Goal: Transaction & Acquisition: Book appointment/travel/reservation

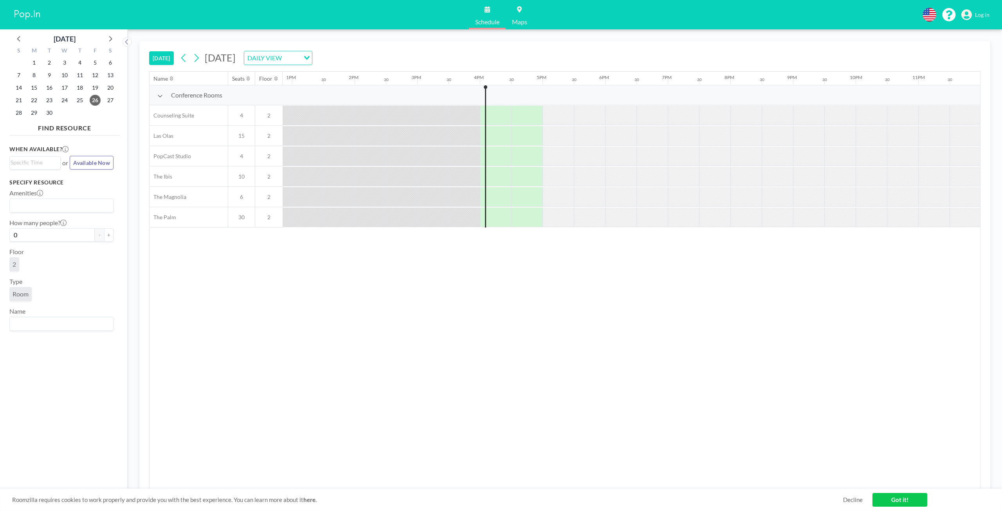
scroll to position [0, 807]
click at [241, 177] on span "10" at bounding box center [241, 176] width 27 height 7
click at [108, 38] on icon at bounding box center [110, 38] width 10 height 10
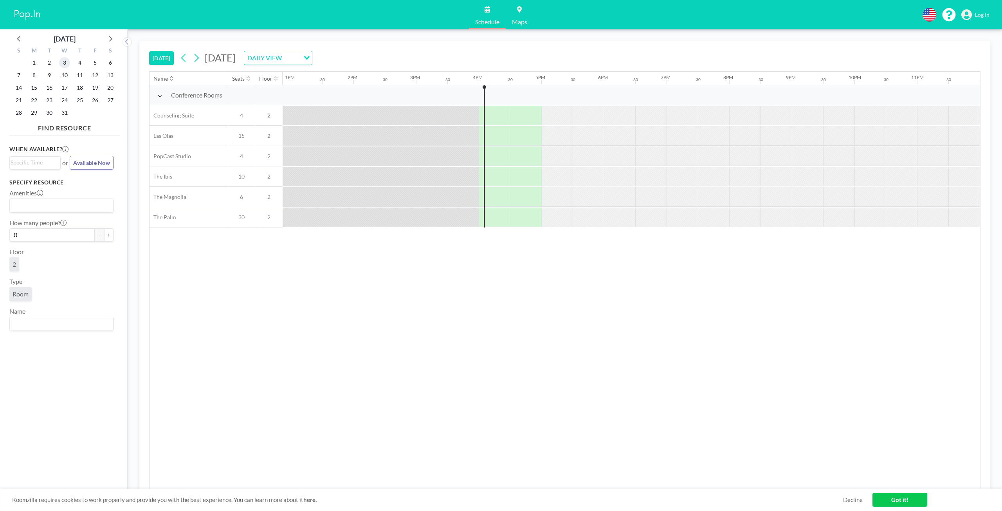
click at [65, 63] on span "3" at bounding box center [64, 62] width 11 height 11
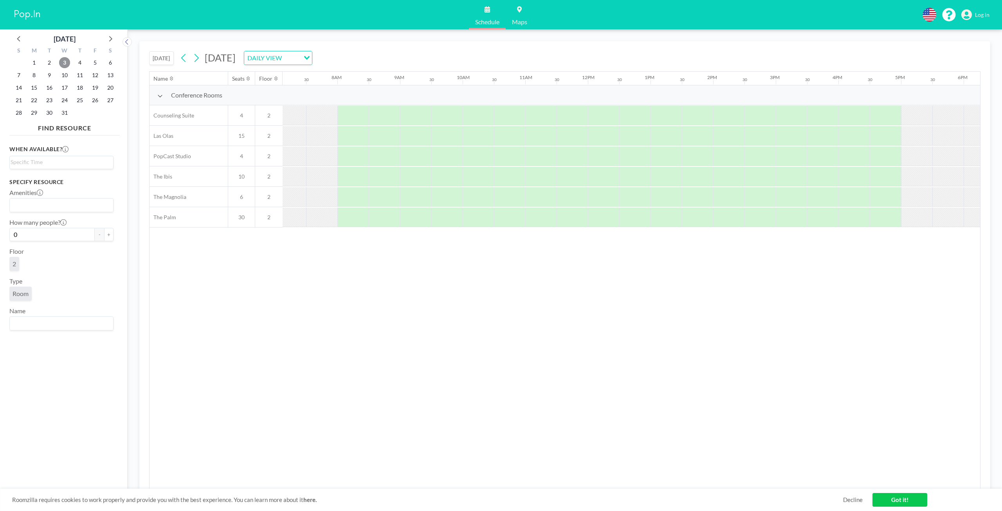
scroll to position [0, 470]
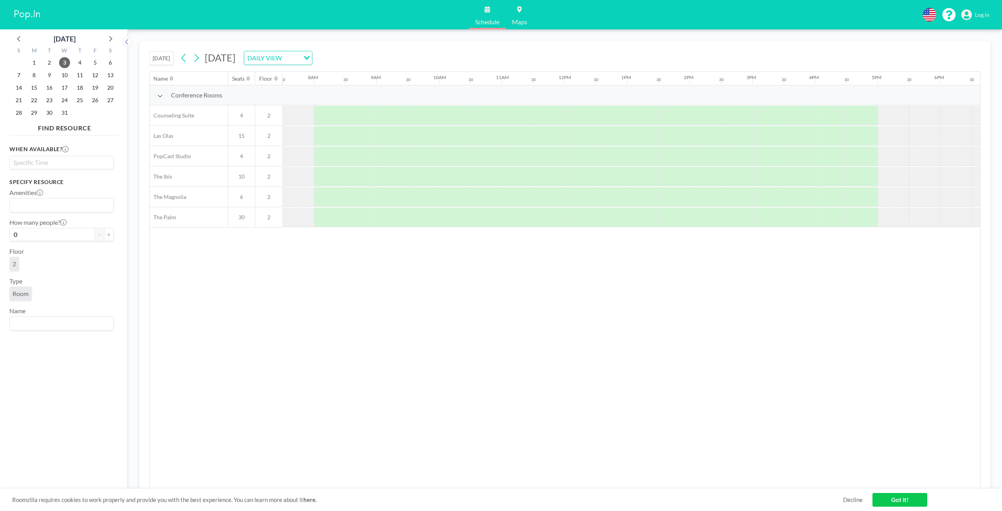
click at [64, 162] on input "Search for option" at bounding box center [60, 162] width 98 height 9
click at [45, 199] on li "9:00 am" at bounding box center [61, 201] width 103 height 13
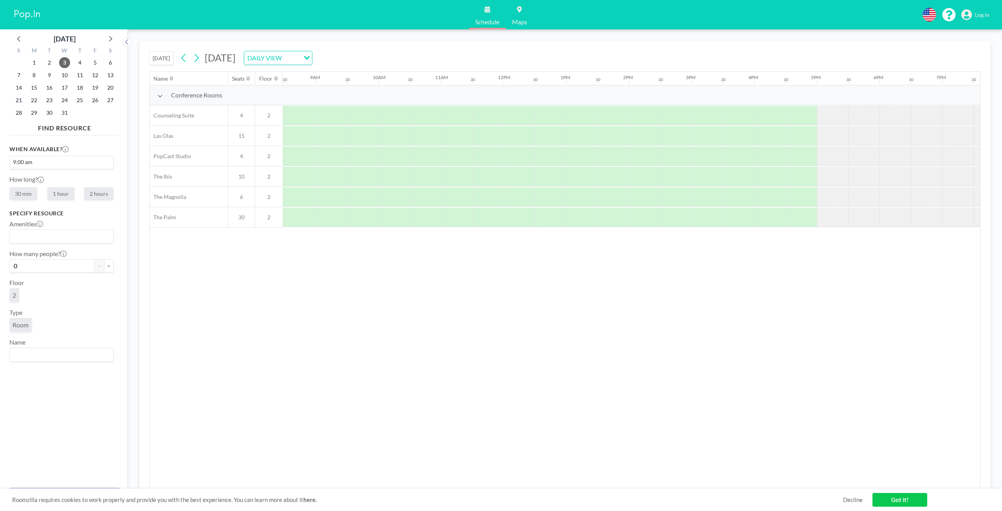
scroll to position [0, 533]
click at [96, 199] on label "2 hours" at bounding box center [98, 193] width 29 height 13
radio input "true"
click at [105, 269] on button "+" at bounding box center [108, 265] width 9 height 13
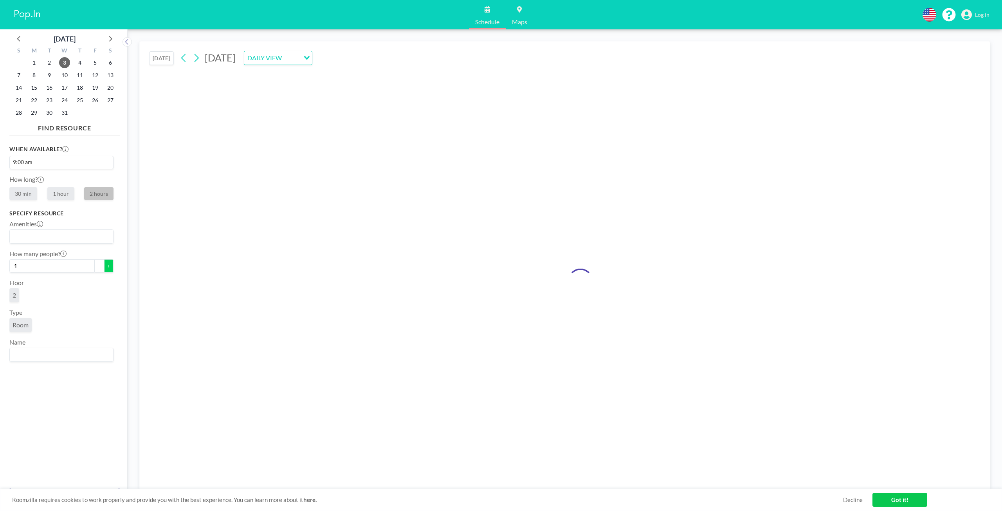
click at [105, 269] on button "+" at bounding box center [108, 265] width 9 height 13
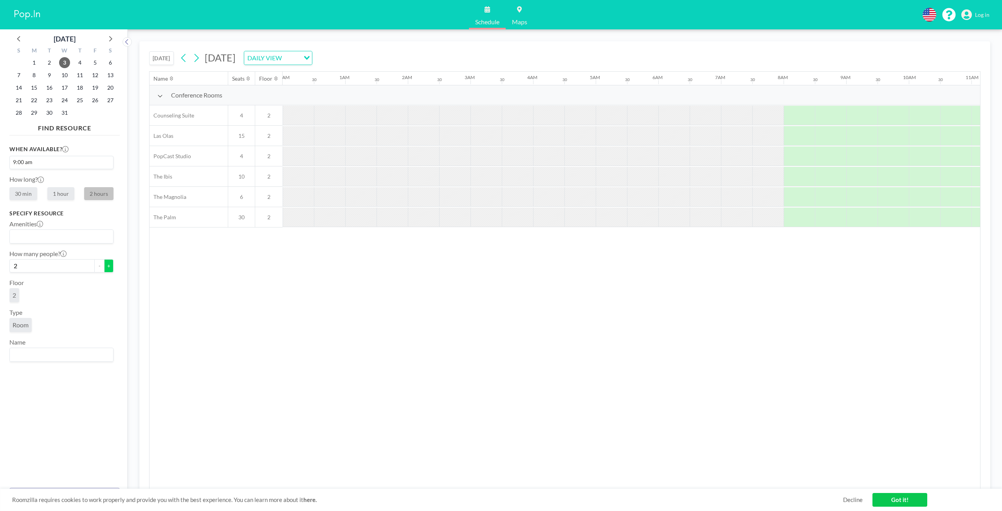
click at [105, 269] on button "+" at bounding box center [108, 265] width 9 height 13
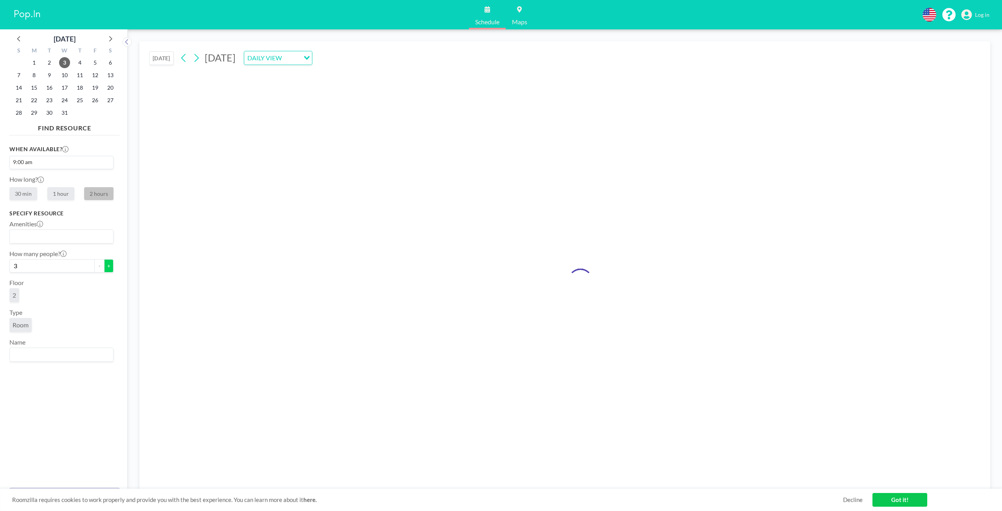
click at [104, 269] on button "+" at bounding box center [108, 265] width 9 height 13
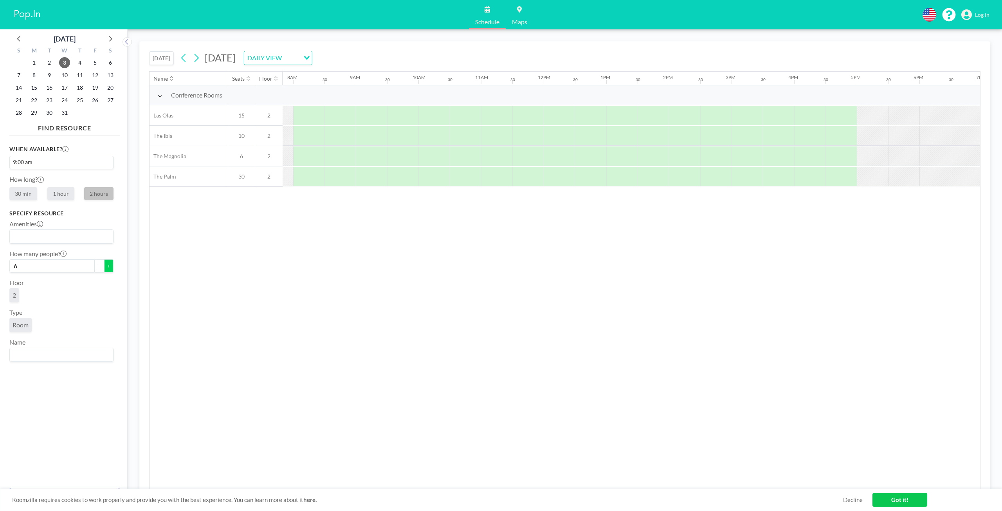
scroll to position [0, 533]
click at [104, 269] on button "+" at bounding box center [108, 265] width 9 height 13
type input "7"
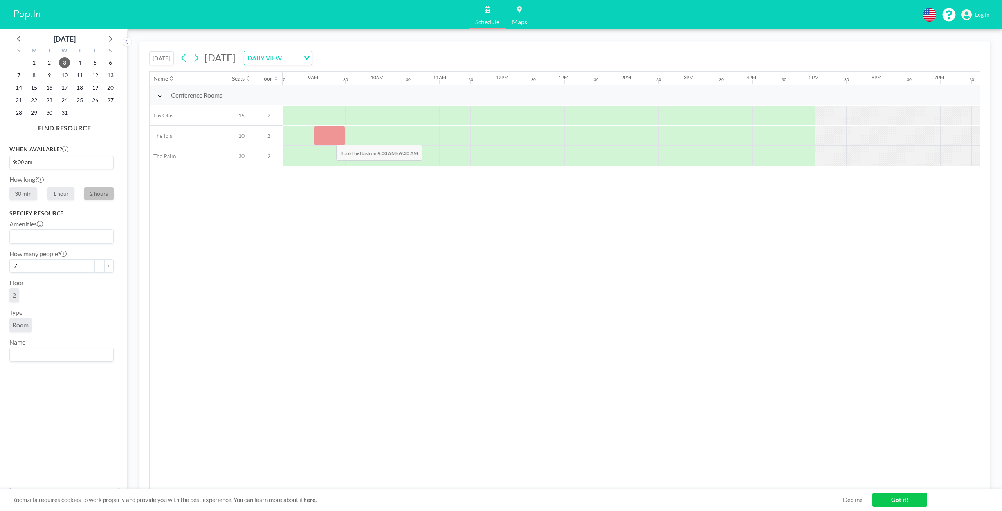
click at [330, 139] on div at bounding box center [329, 136] width 31 height 20
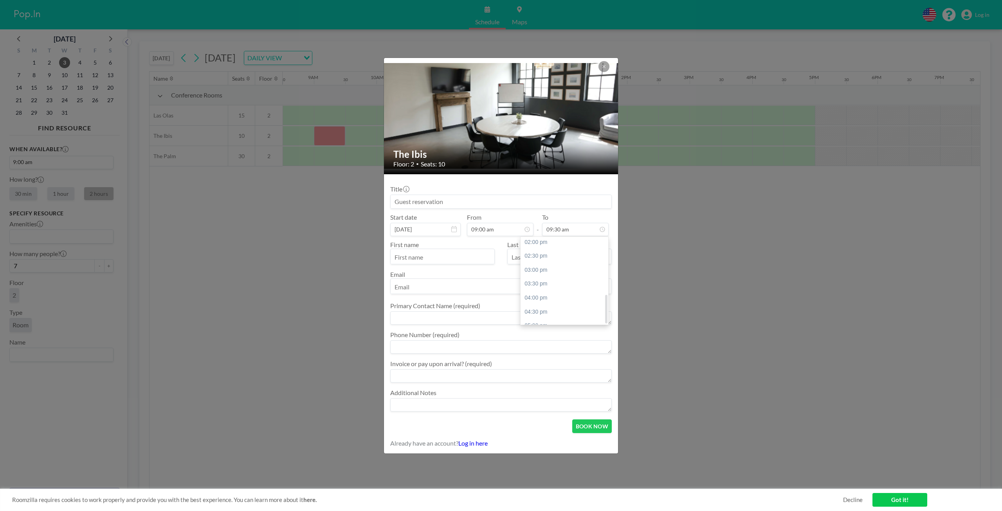
scroll to position [177, 0]
click at [563, 287] on div "04:00 pm" at bounding box center [567, 290] width 92 height 14
type input "04:00 pm"
click at [592, 431] on button "BOOK NOW" at bounding box center [593, 426] width 40 height 14
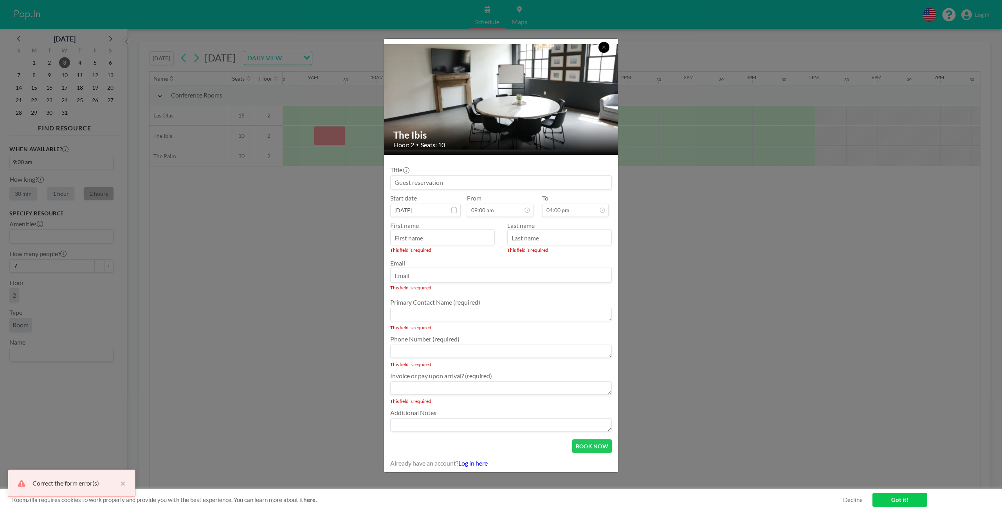
click at [603, 47] on icon at bounding box center [604, 47] width 5 height 5
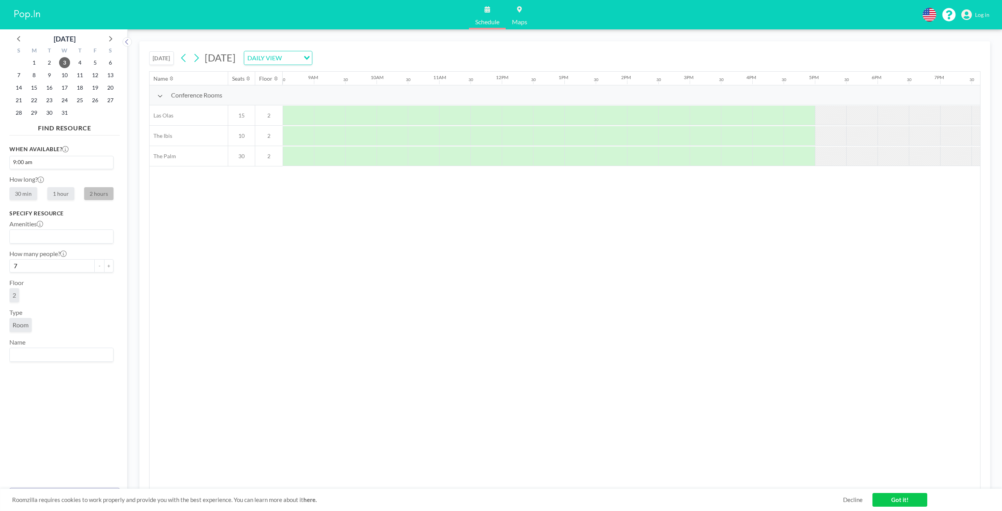
click at [26, 12] on img at bounding box center [28, 15] width 30 height 16
click at [912, 502] on link "Got it!" at bounding box center [900, 500] width 55 height 14
click at [17, 13] on img at bounding box center [28, 15] width 30 height 16
